Goal: Navigation & Orientation: Find specific page/section

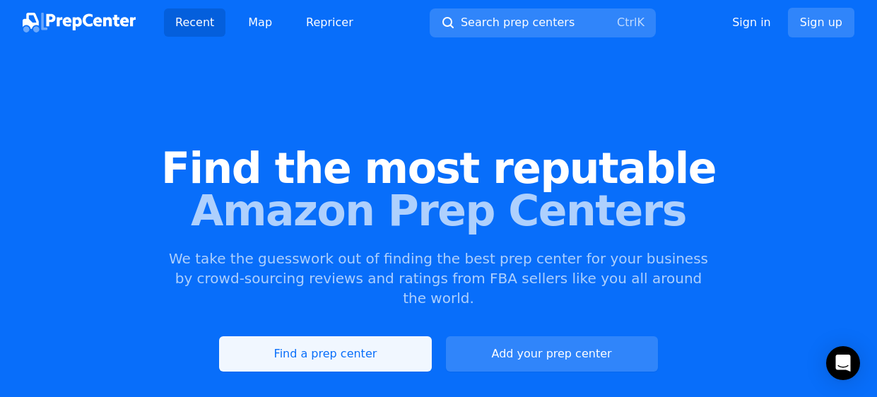
click at [381, 337] on link "Find a prep center" at bounding box center [325, 354] width 212 height 35
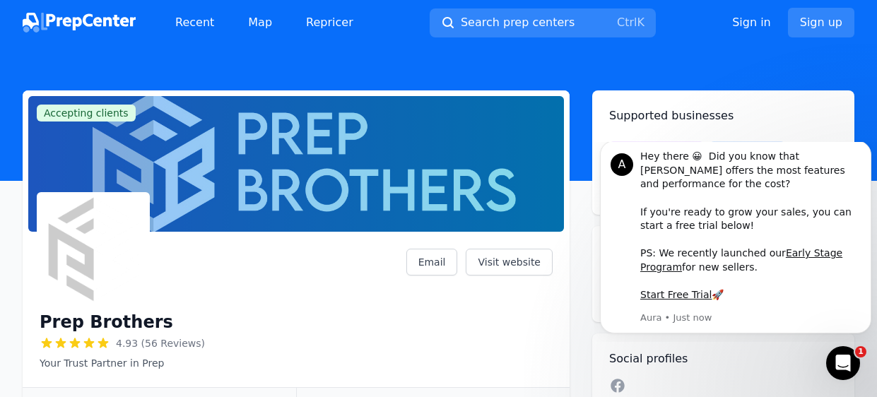
click at [668, 66] on header at bounding box center [438, 113] width 877 height 136
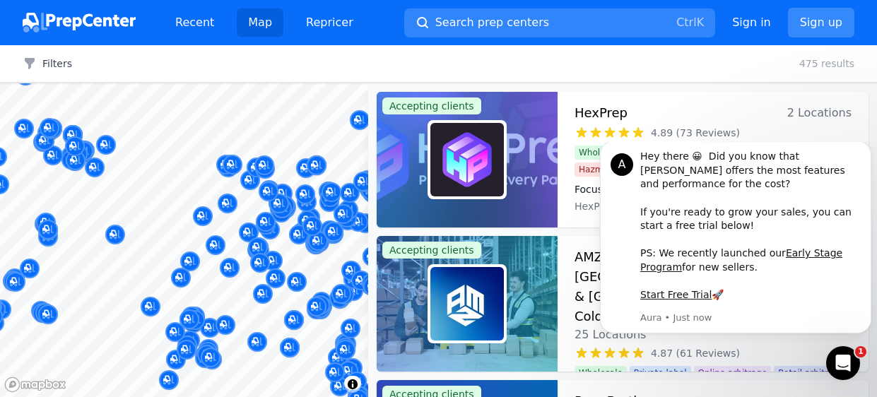
click at [830, 20] on link "Sign up" at bounding box center [821, 23] width 66 height 30
click at [821, 21] on link "Sign up" at bounding box center [821, 23] width 66 height 30
click at [828, 21] on link "Sign up" at bounding box center [821, 23] width 66 height 30
click at [823, 21] on link "Sign up" at bounding box center [821, 23] width 66 height 30
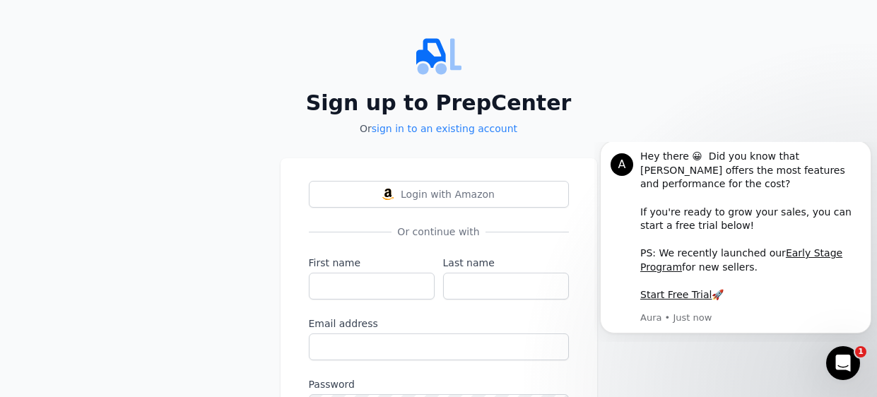
click at [818, 21] on div "Sign up to PrepCenter Or sign in to an existing account Login with Amazon Or co…" at bounding box center [438, 261] width 877 height 522
click at [375, 286] on input "First name" at bounding box center [372, 286] width 126 height 27
click at [442, 190] on span "Login with Amazon" at bounding box center [448, 194] width 94 height 14
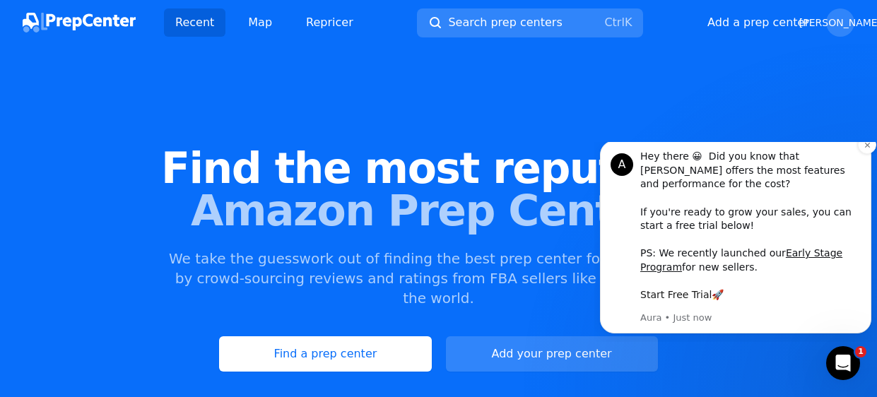
click at [687, 299] on link "Start Free Trial" at bounding box center [676, 294] width 71 height 11
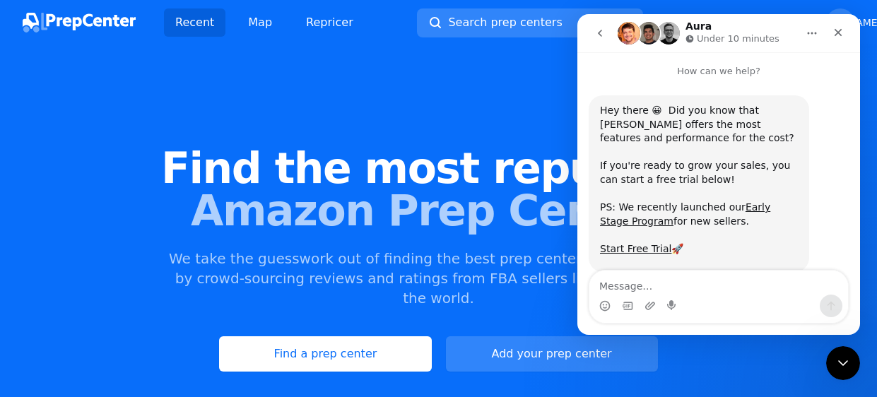
scroll to position [30, 0]
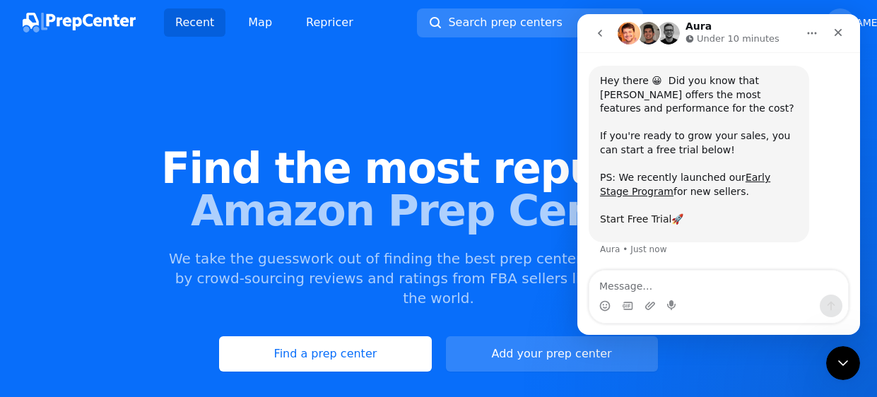
click at [662, 221] on link "Start Free Trial" at bounding box center [635, 219] width 71 height 11
click at [742, 380] on div "Find the most reputable Amazon Prep Centers We take the guesswork out of findin…" at bounding box center [438, 259] width 877 height 383
click at [839, 36] on icon "Close" at bounding box center [838, 32] width 11 height 11
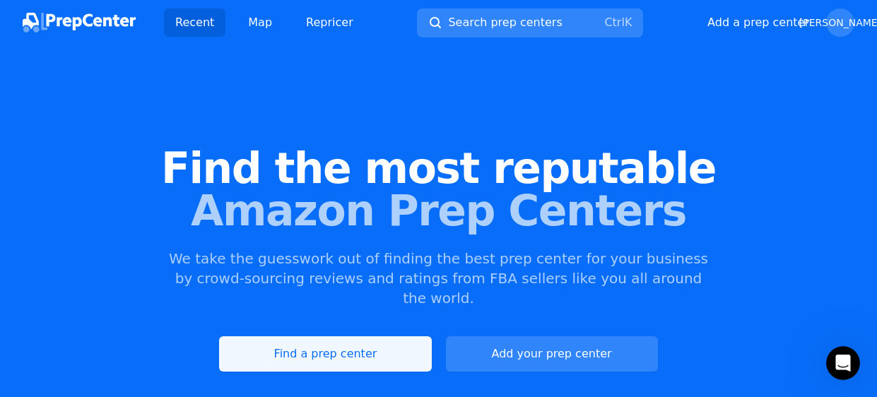
click at [331, 337] on link "Find a prep center" at bounding box center [325, 354] width 212 height 35
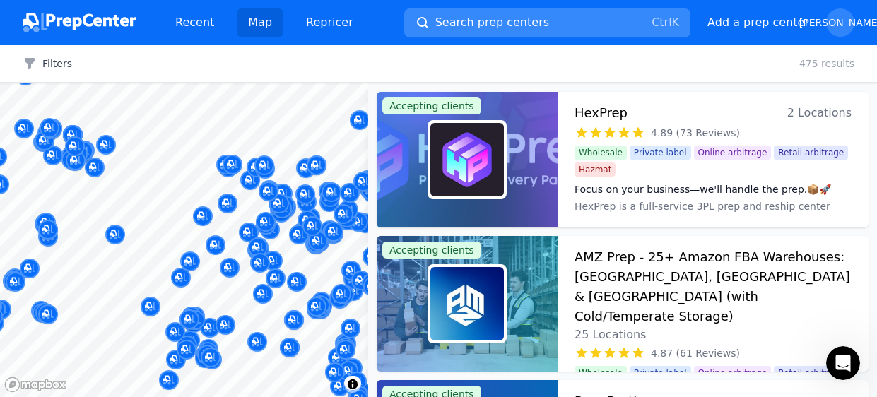
click at [528, 16] on button "Search prep centers Ctrl K" at bounding box center [547, 22] width 286 height 29
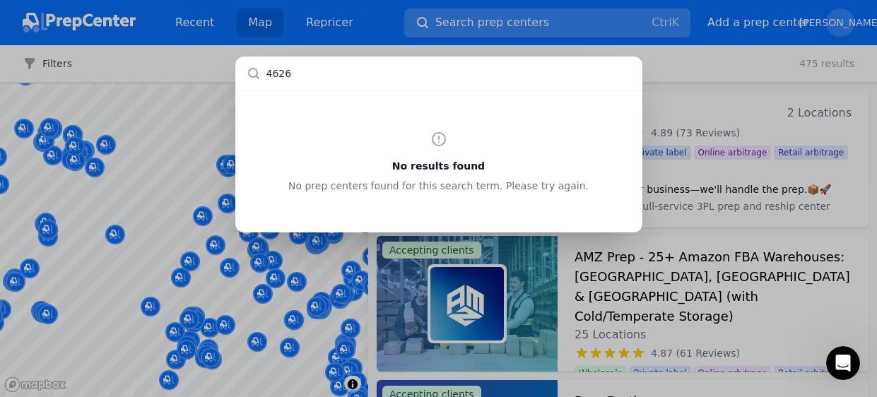
type input "46260"
click at [346, 72] on input "text" at bounding box center [438, 74] width 407 height 34
type input "indianapolis"
click at [633, 88] on input "text" at bounding box center [438, 74] width 407 height 34
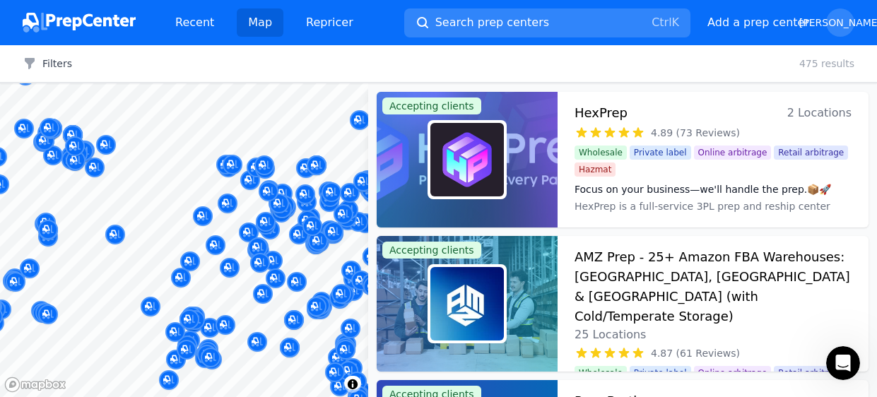
click at [821, 119] on span "2 Locations" at bounding box center [820, 113] width 64 height 20
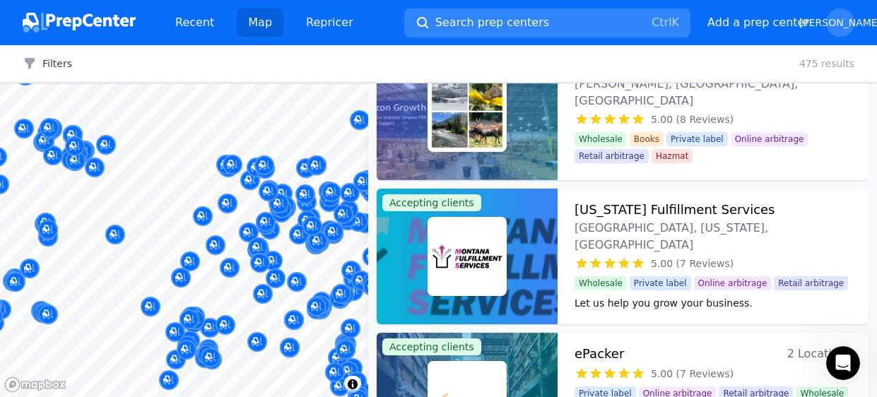
scroll to position [3797, 0]
click at [561, 19] on button "Search prep centers Ctrl K" at bounding box center [547, 22] width 286 height 29
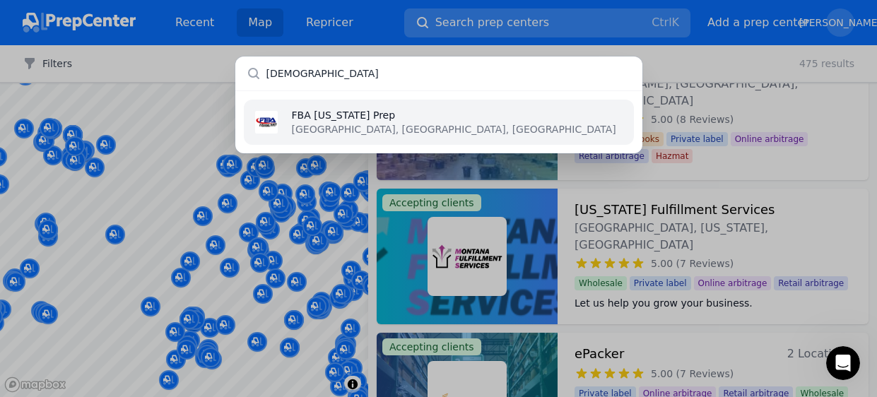
type input "indiana"
click at [334, 116] on p "FBA [US_STATE] Prep" at bounding box center [454, 115] width 325 height 14
